Goal: Find specific page/section: Find specific page/section

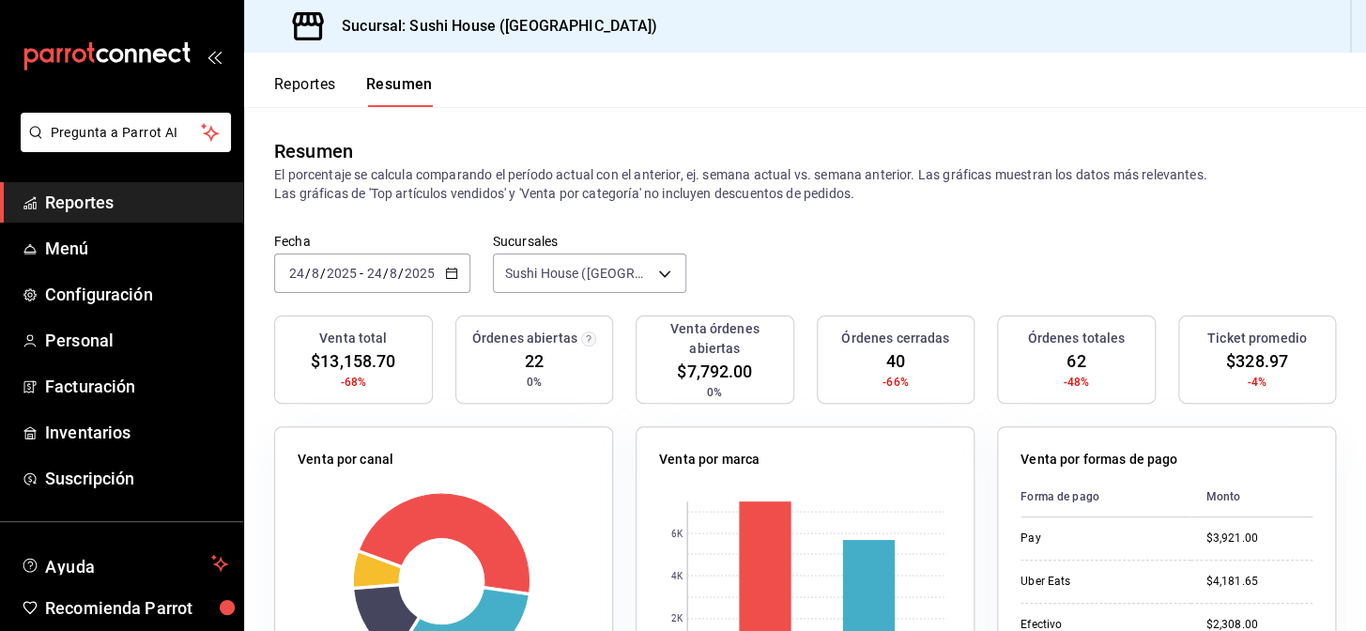
drag, startPoint x: 78, startPoint y: 194, endPoint x: 177, endPoint y: 162, distance: 103.9
click at [78, 194] on span "Reportes" at bounding box center [136, 202] width 183 height 25
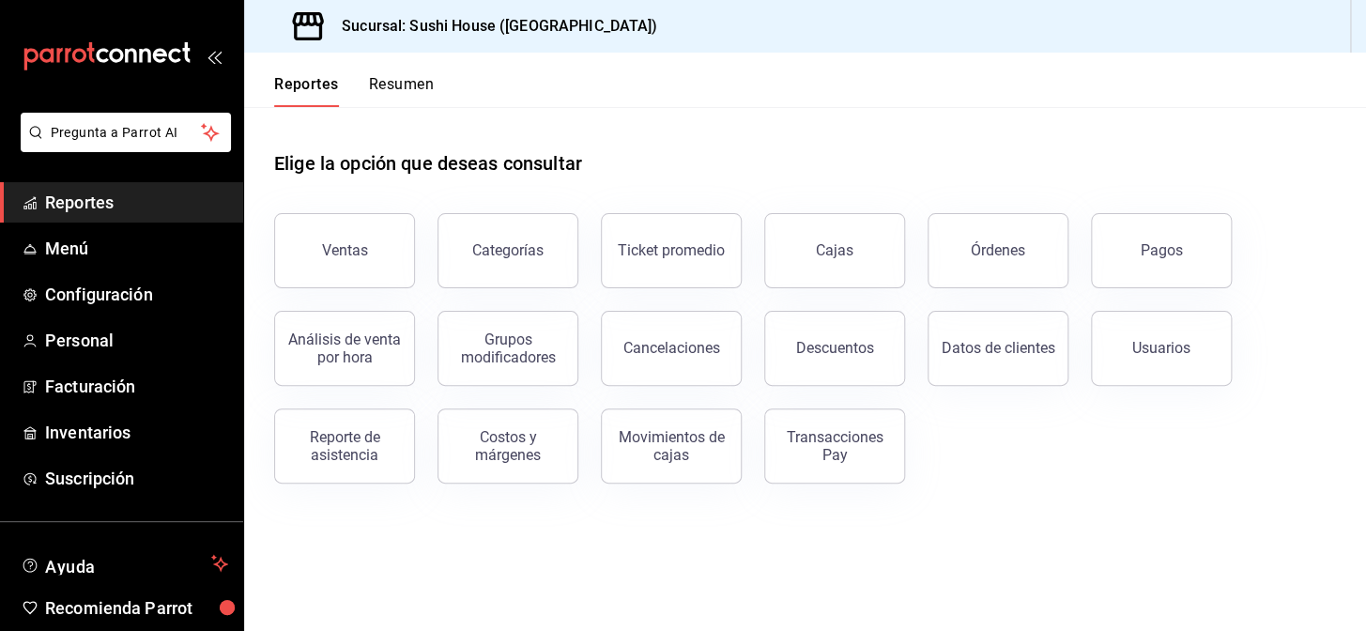
click at [403, 85] on button "Resumen" at bounding box center [401, 91] width 65 height 32
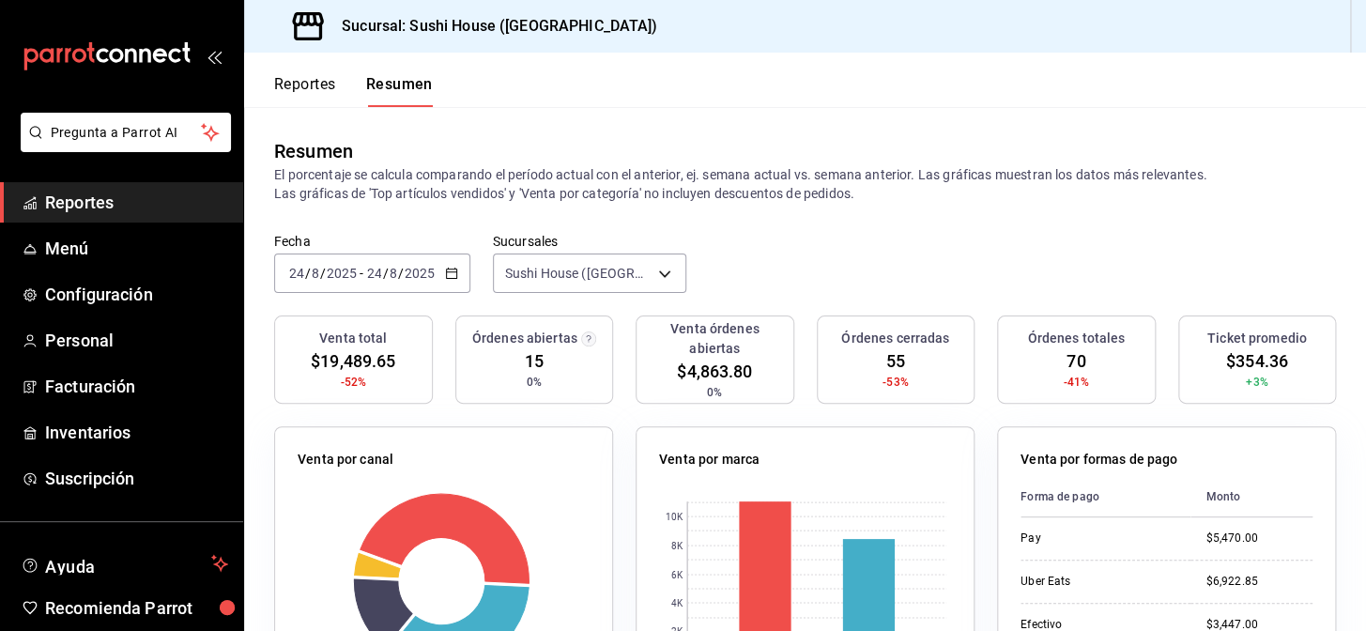
click at [102, 199] on span "Reportes" at bounding box center [136, 202] width 183 height 25
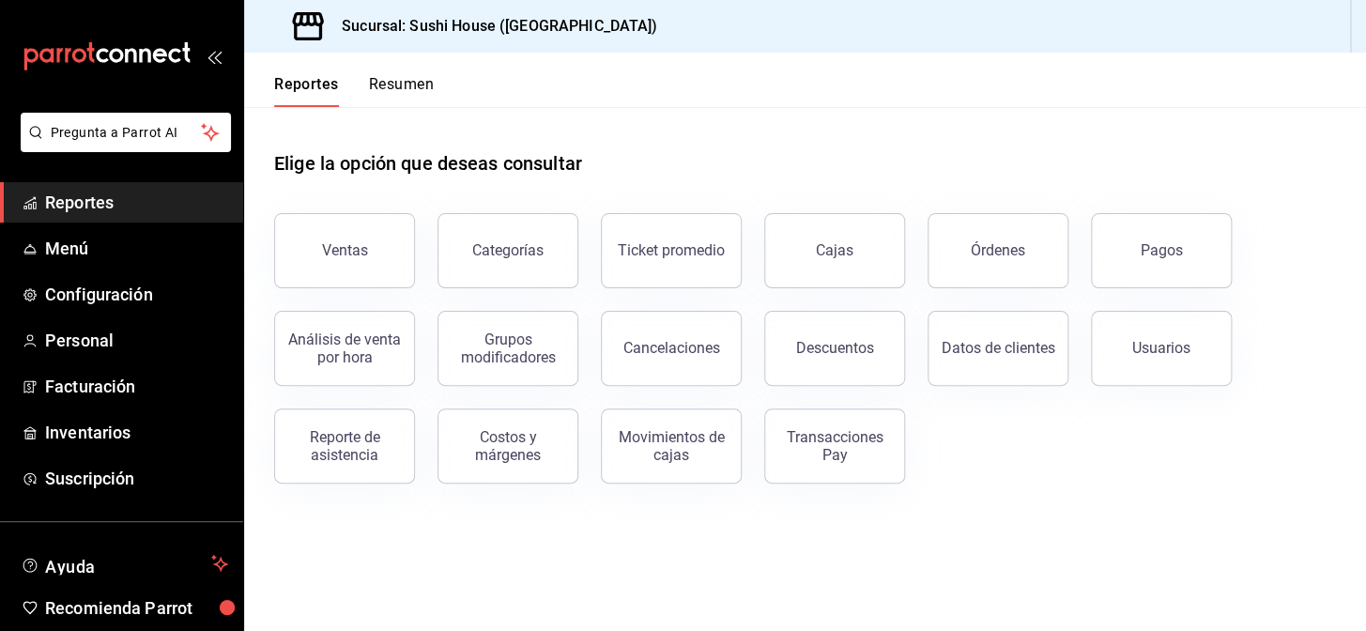
click at [404, 79] on button "Resumen" at bounding box center [401, 91] width 65 height 32
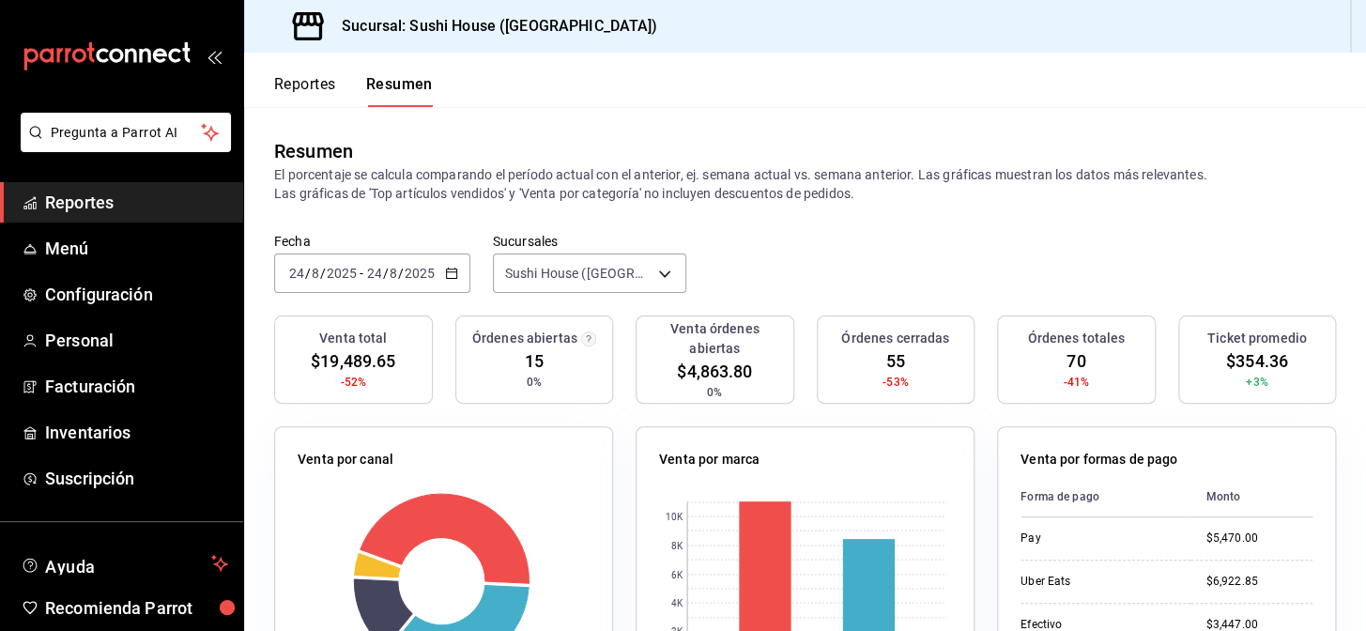
click at [106, 206] on span "Reportes" at bounding box center [136, 202] width 183 height 25
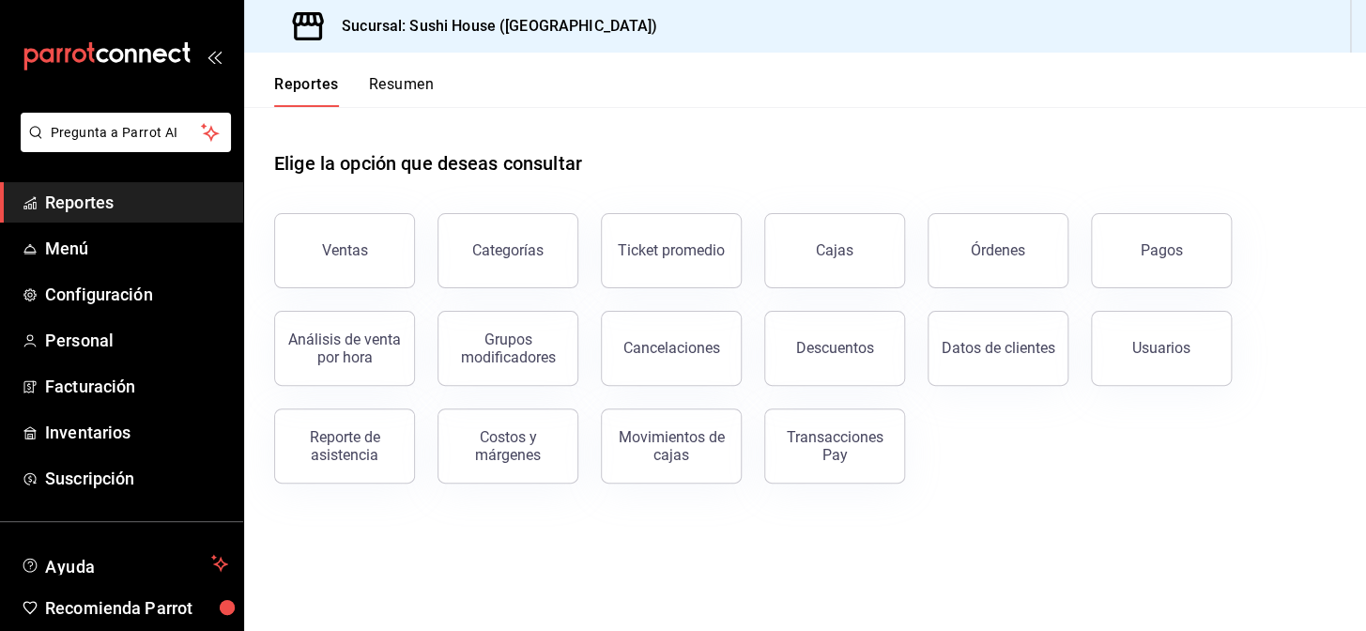
click at [412, 85] on button "Resumen" at bounding box center [401, 91] width 65 height 32
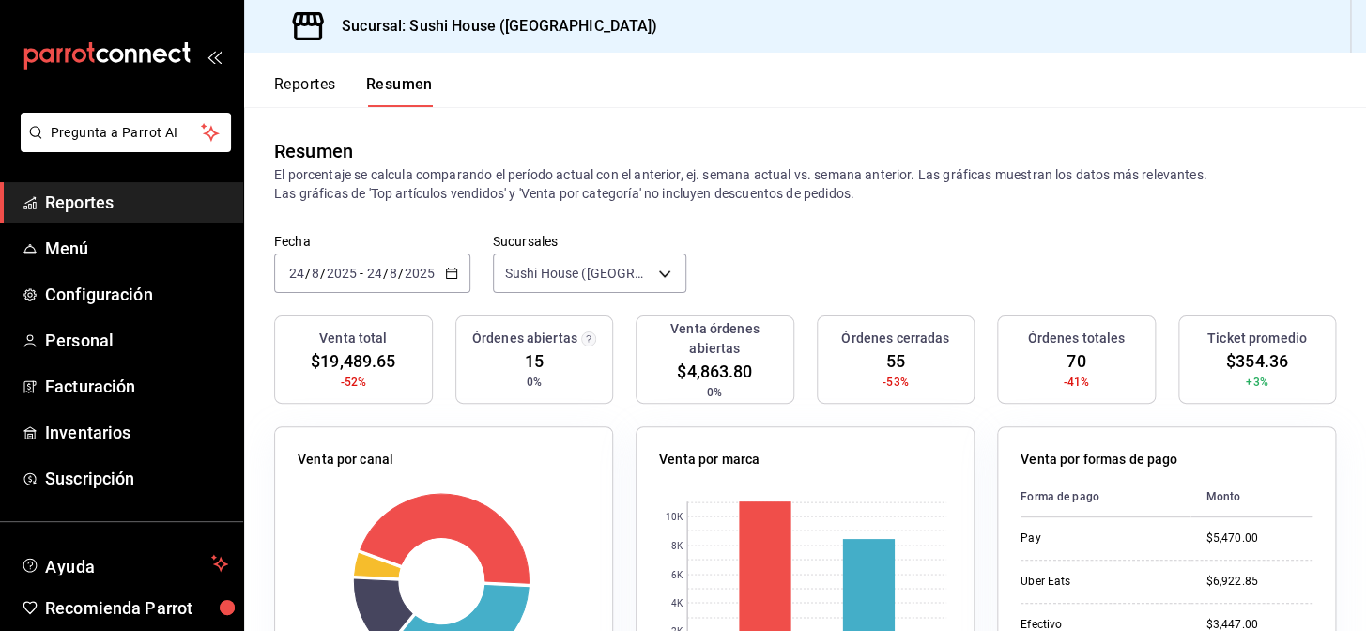
click at [124, 202] on span "Reportes" at bounding box center [136, 202] width 183 height 25
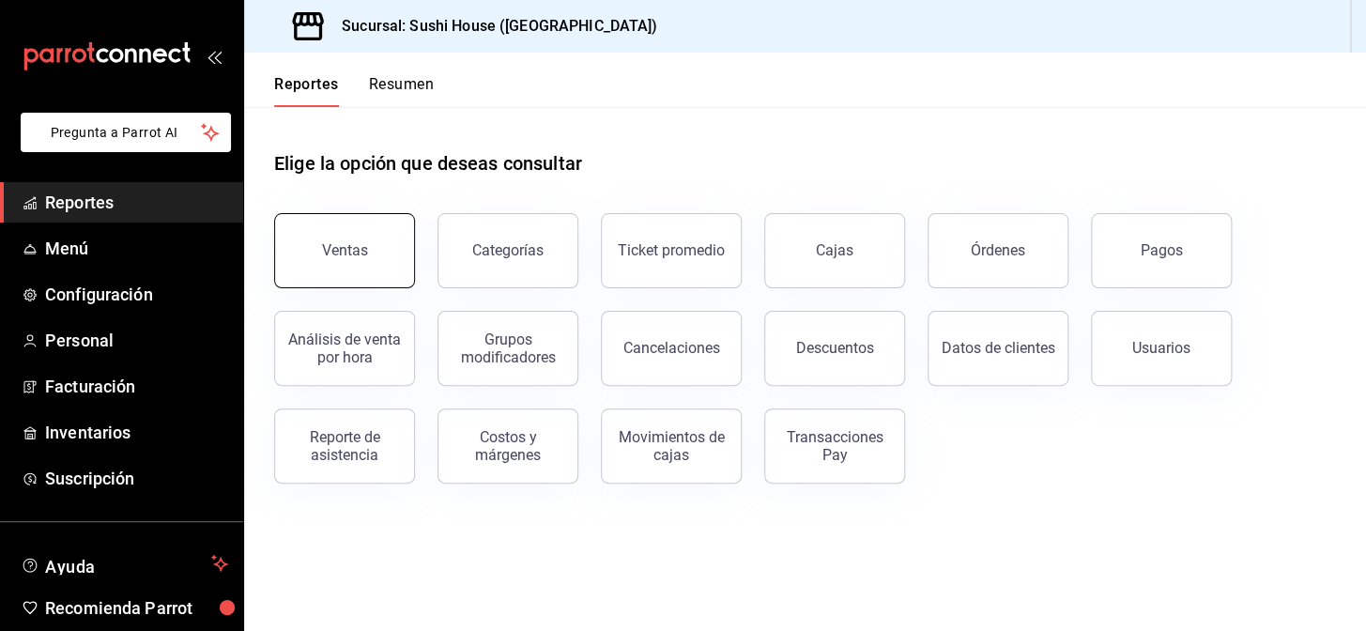
click at [322, 248] on div "Ventas" at bounding box center [345, 250] width 46 height 18
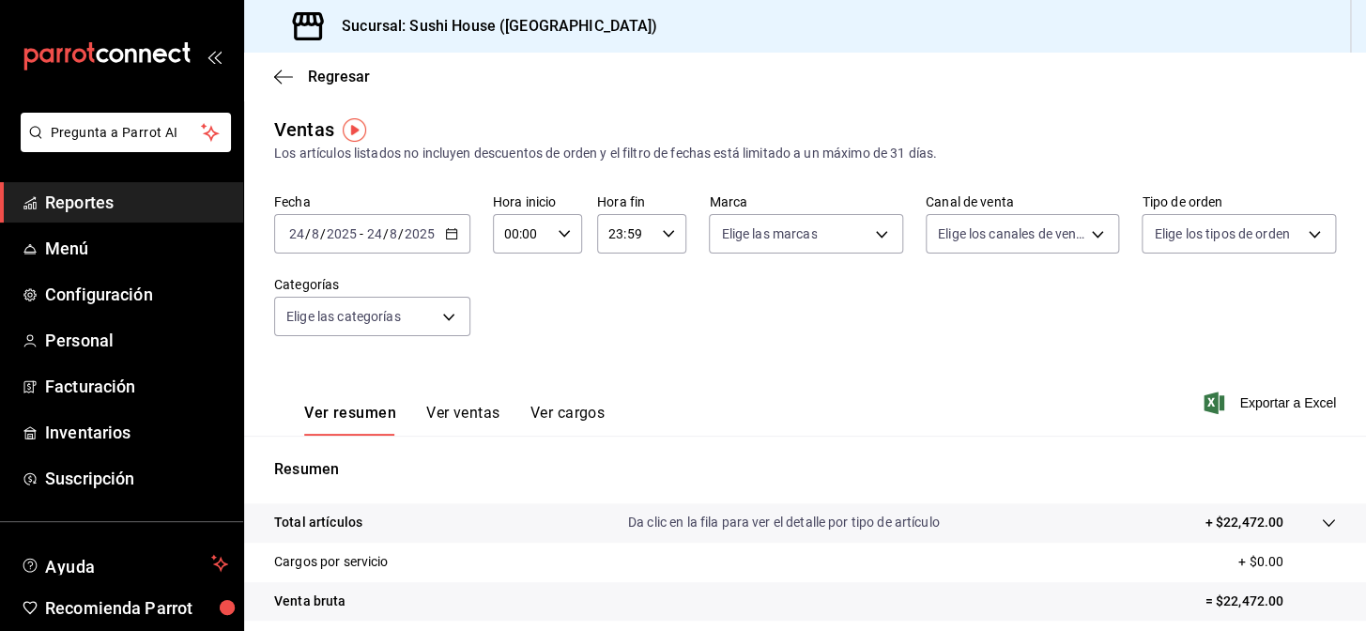
click at [94, 206] on span "Reportes" at bounding box center [136, 202] width 183 height 25
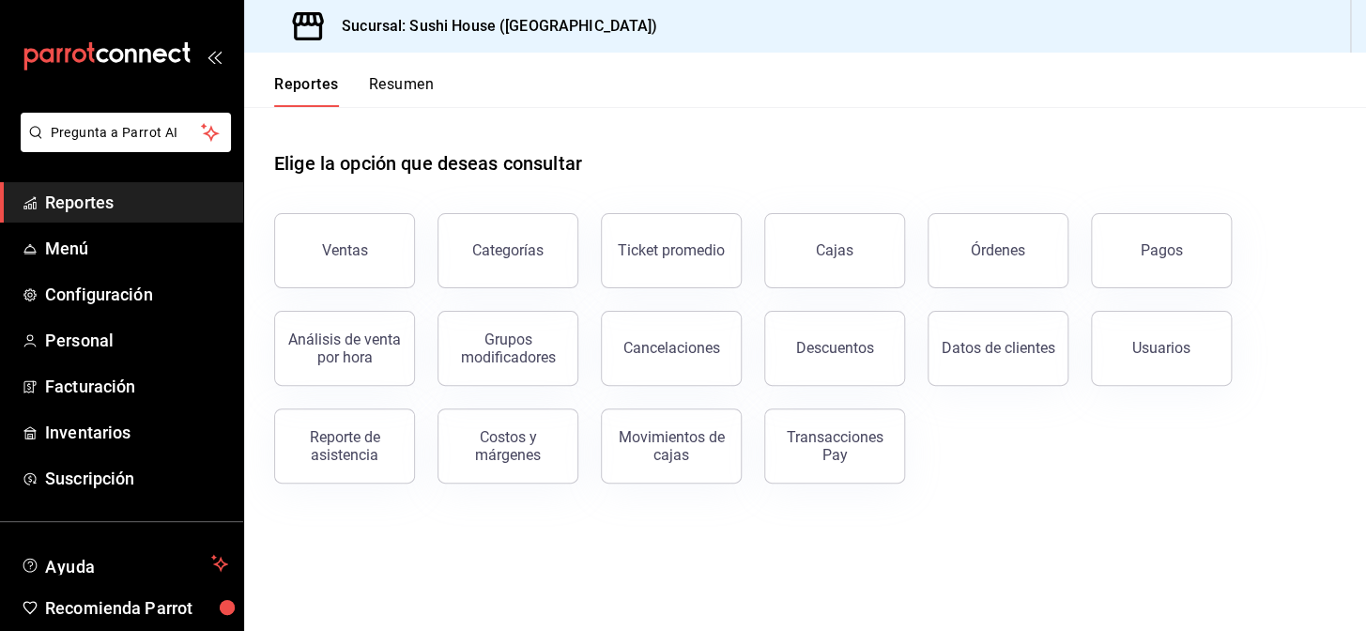
click at [408, 92] on button "Resumen" at bounding box center [401, 91] width 65 height 32
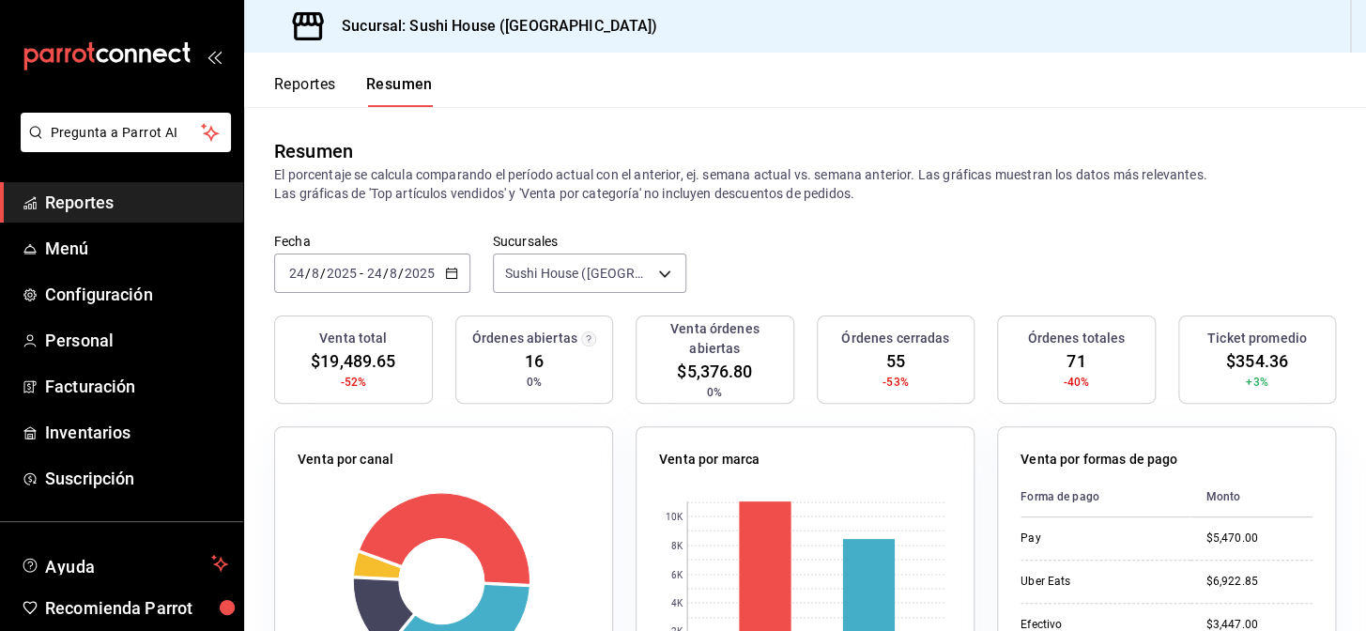
click at [113, 202] on span "Reportes" at bounding box center [136, 202] width 183 height 25
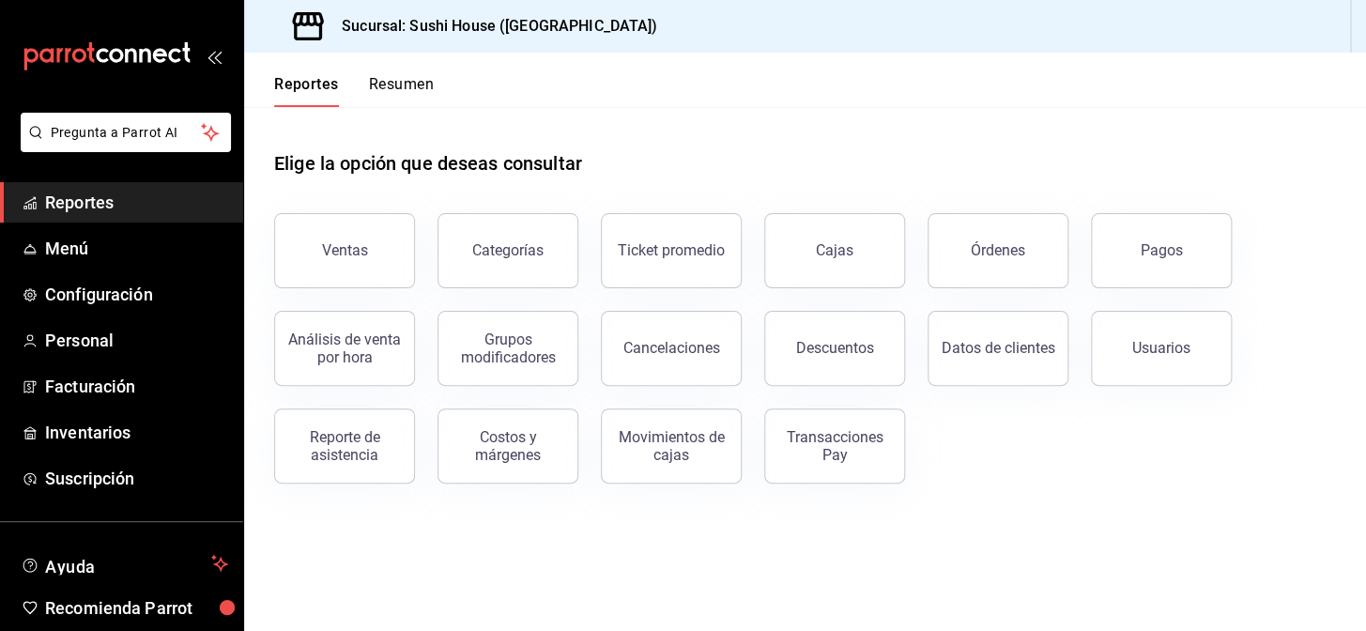
click at [417, 75] on button "Resumen" at bounding box center [401, 91] width 65 height 32
